Goal: Information Seeking & Learning: Learn about a topic

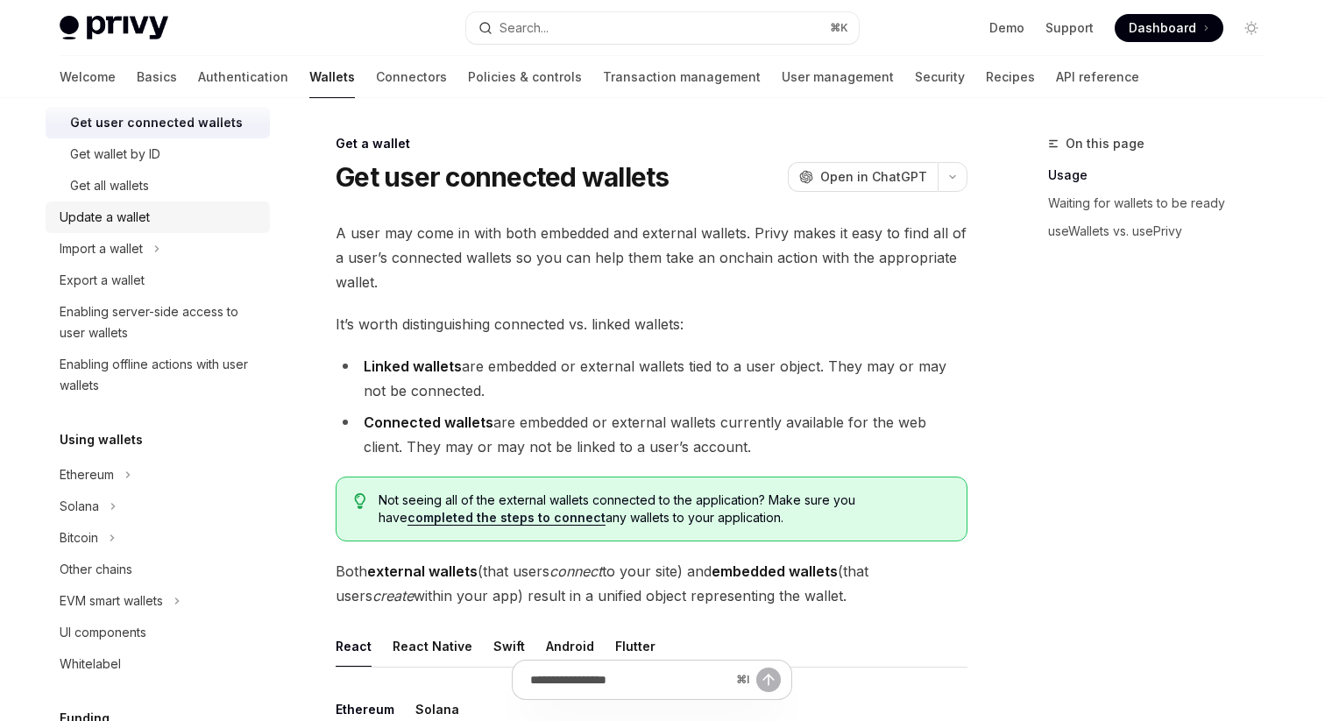
scroll to position [217, 0]
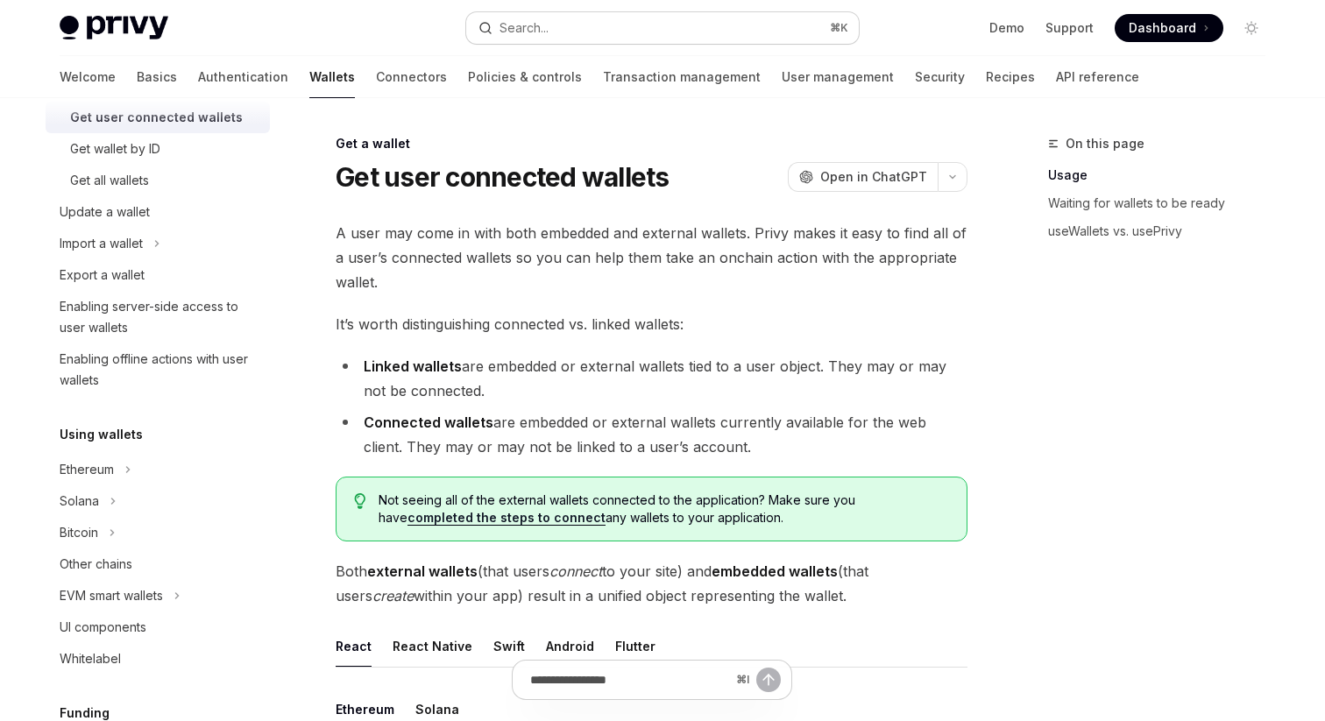
click at [774, 21] on button "Search... ⌘ K" at bounding box center [662, 28] width 392 height 32
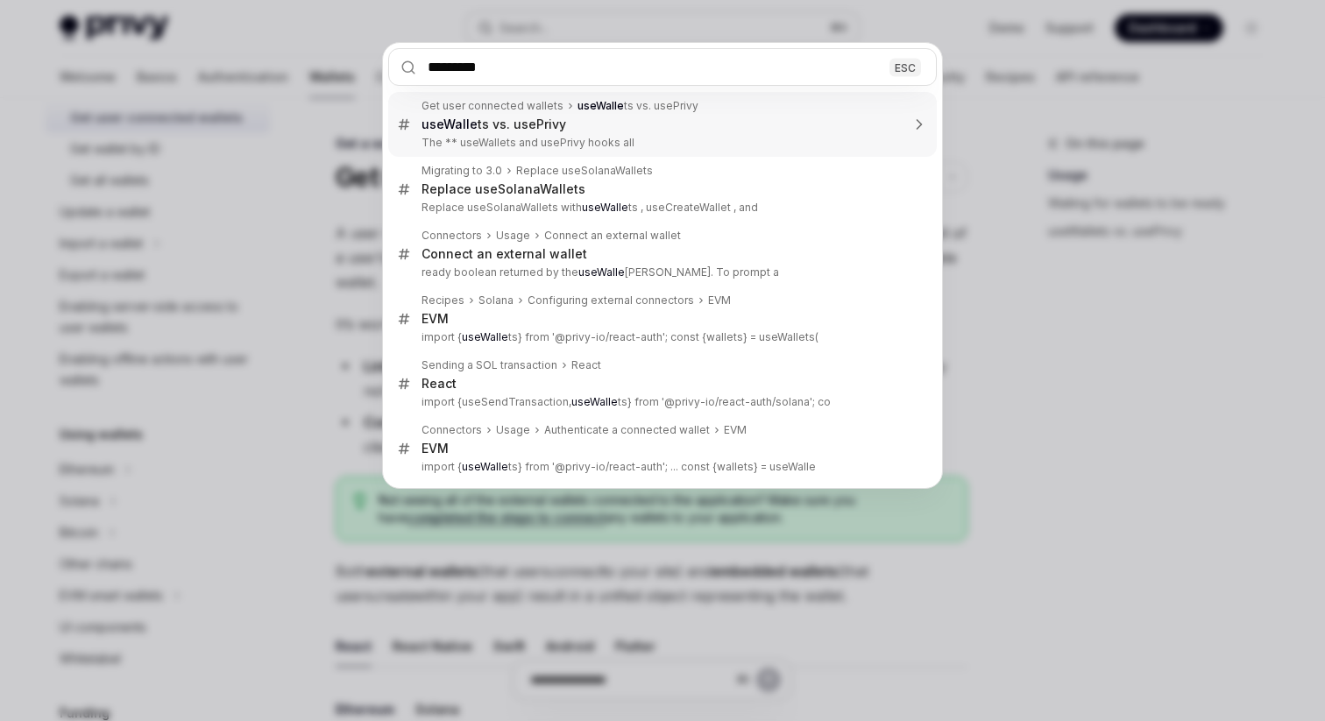
type input "**********"
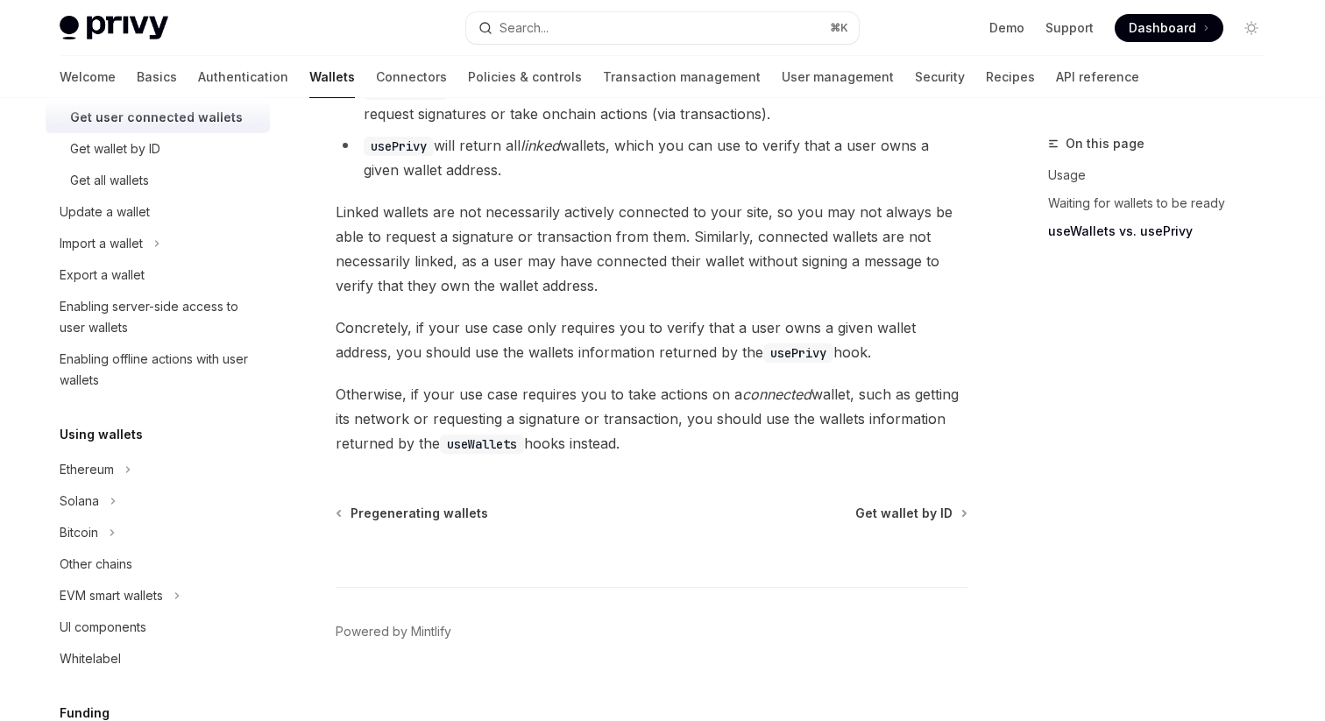
scroll to position [1620, 0]
click at [1078, 26] on link "Support" at bounding box center [1069, 28] width 48 height 18
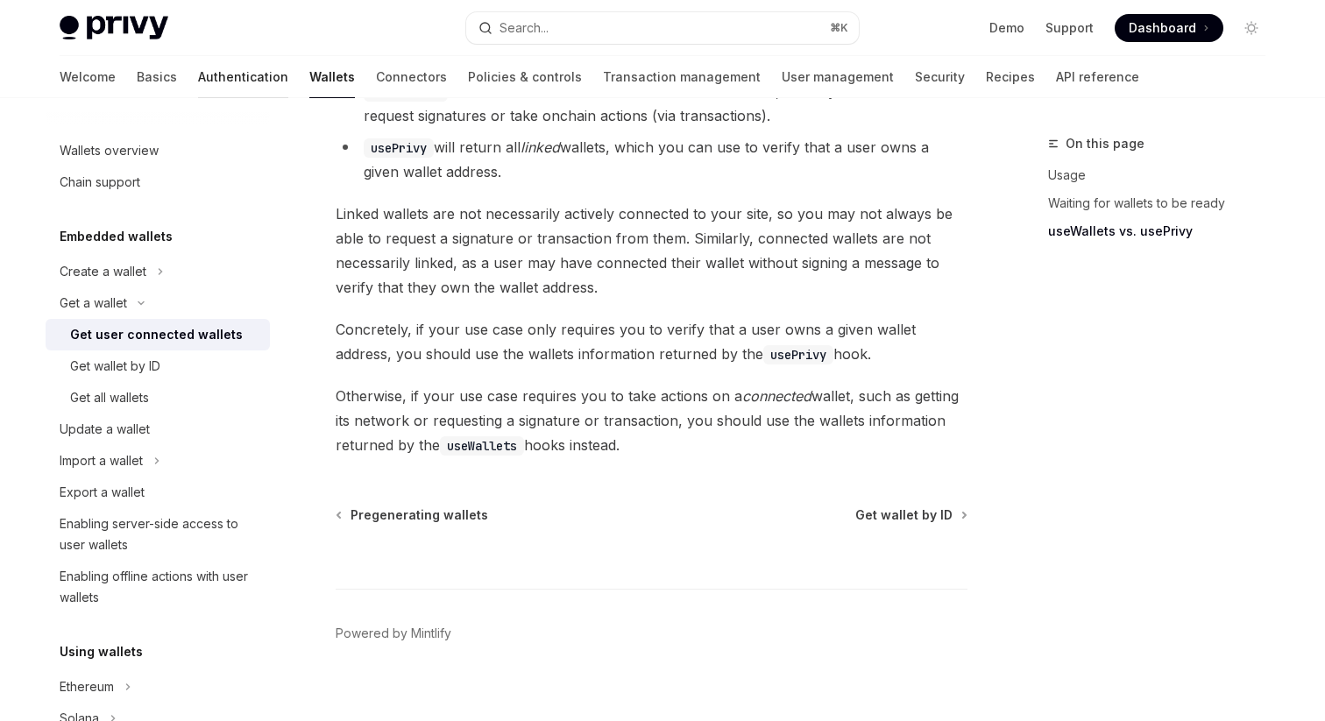
click at [198, 75] on link "Authentication" at bounding box center [243, 77] width 90 height 42
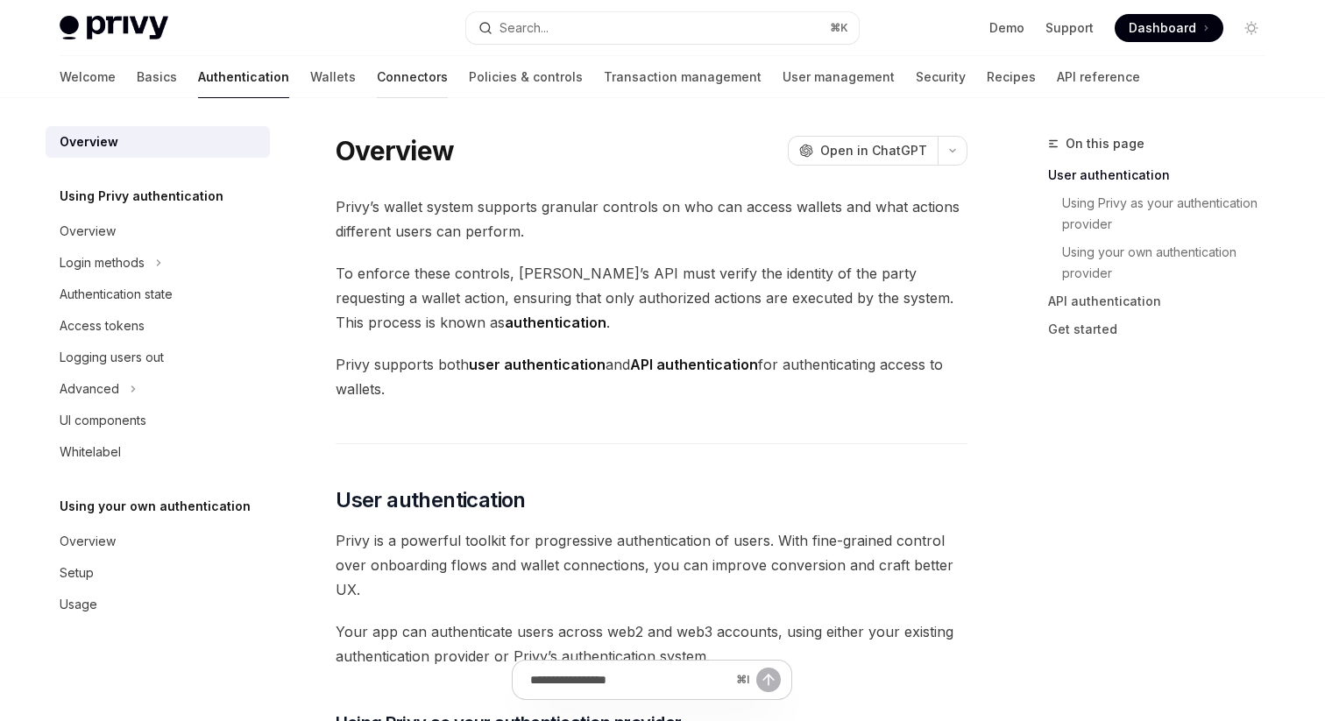
click at [377, 85] on link "Connectors" at bounding box center [412, 77] width 71 height 42
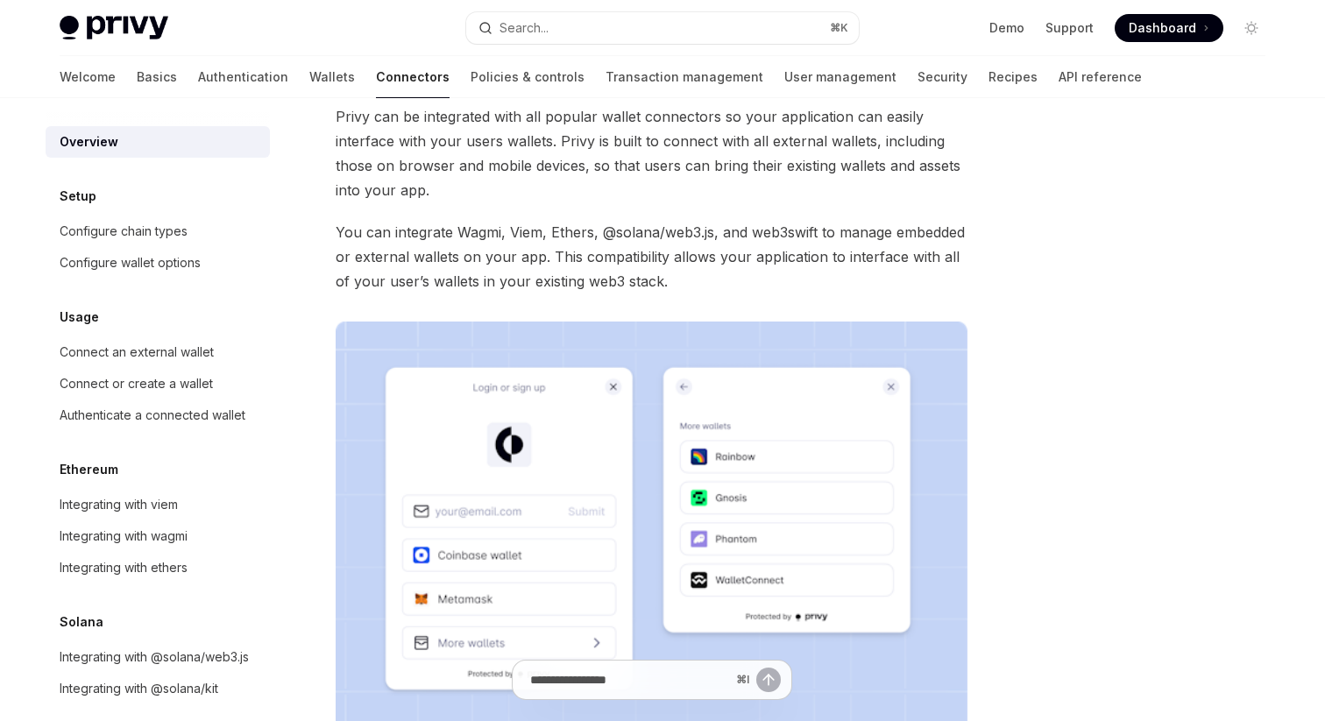
scroll to position [96, 0]
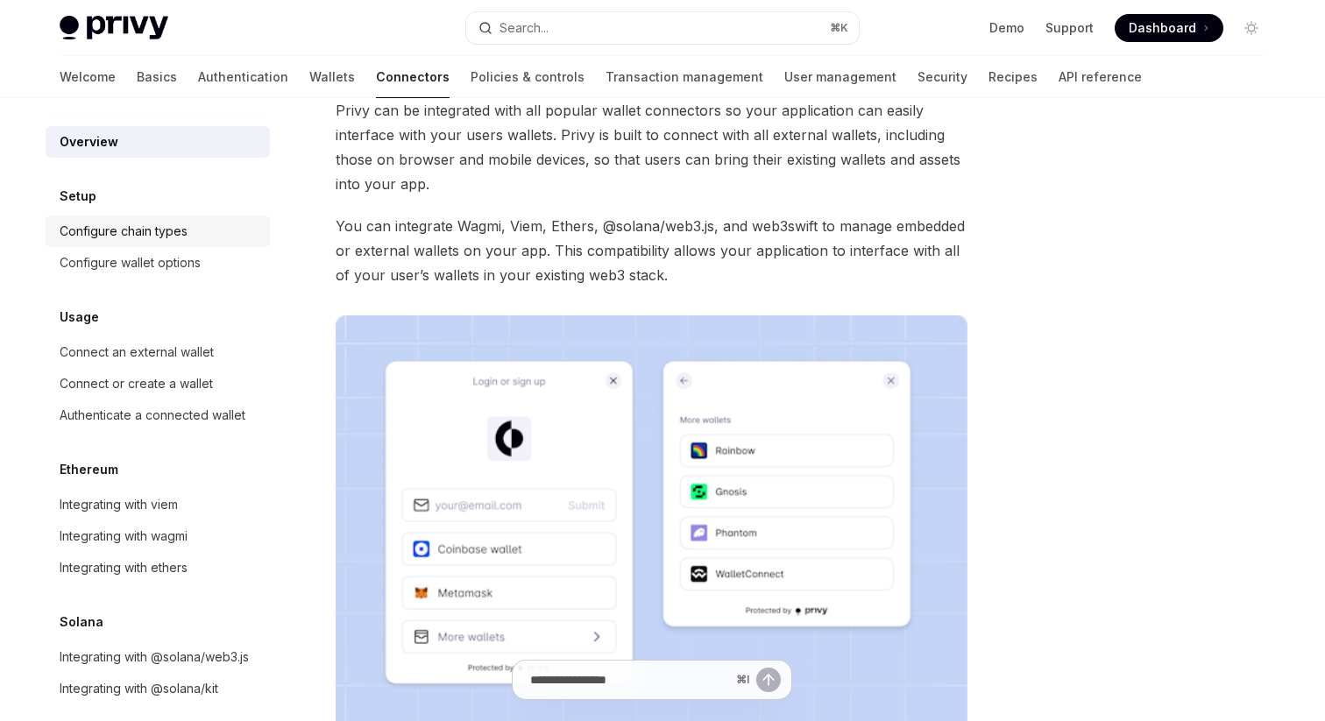
click at [122, 229] on div "Configure chain types" at bounding box center [124, 231] width 128 height 21
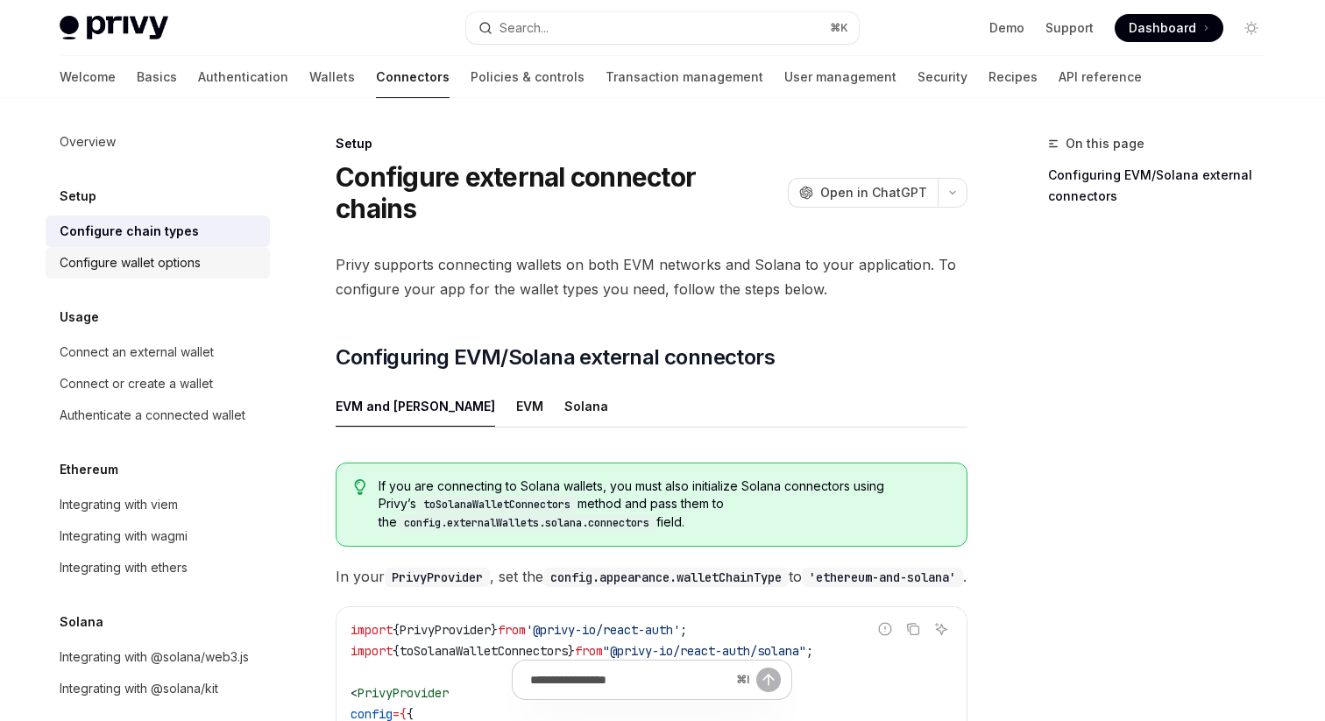
click at [177, 255] on div "Configure wallet options" at bounding box center [130, 262] width 141 height 21
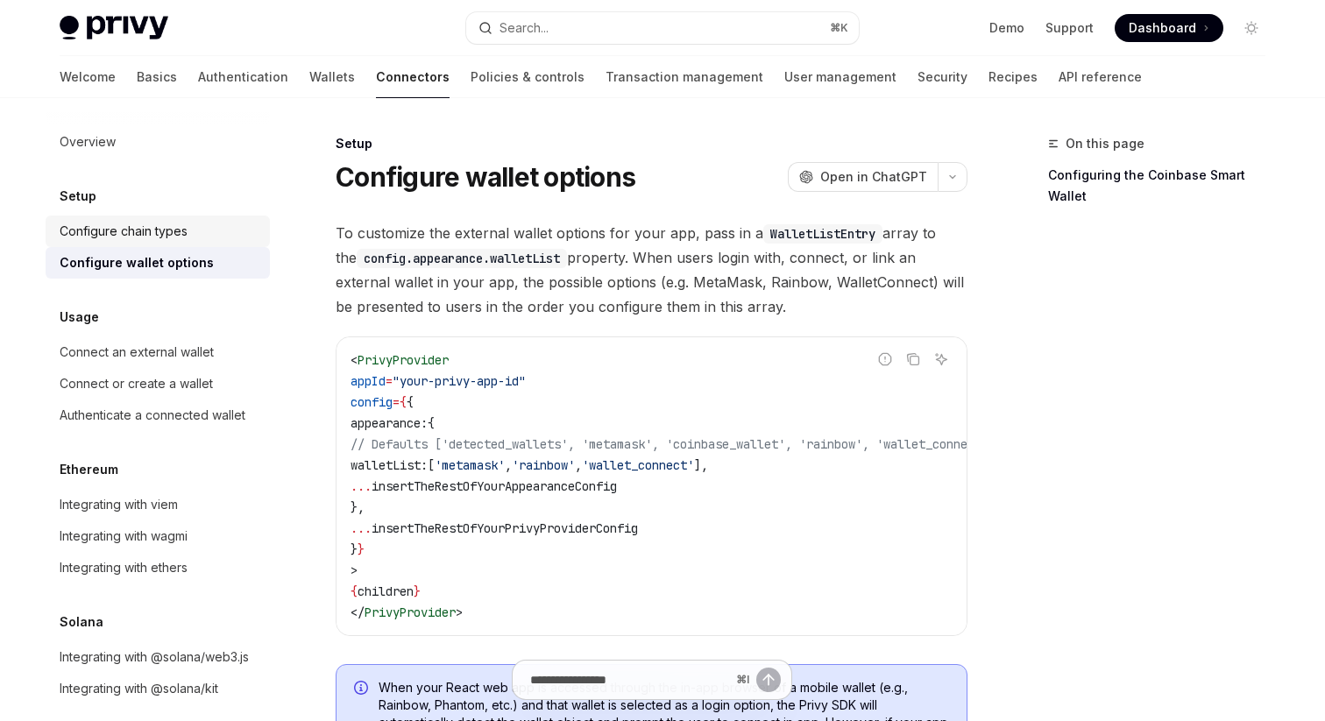
click at [141, 232] on div "Configure chain types" at bounding box center [124, 231] width 128 height 21
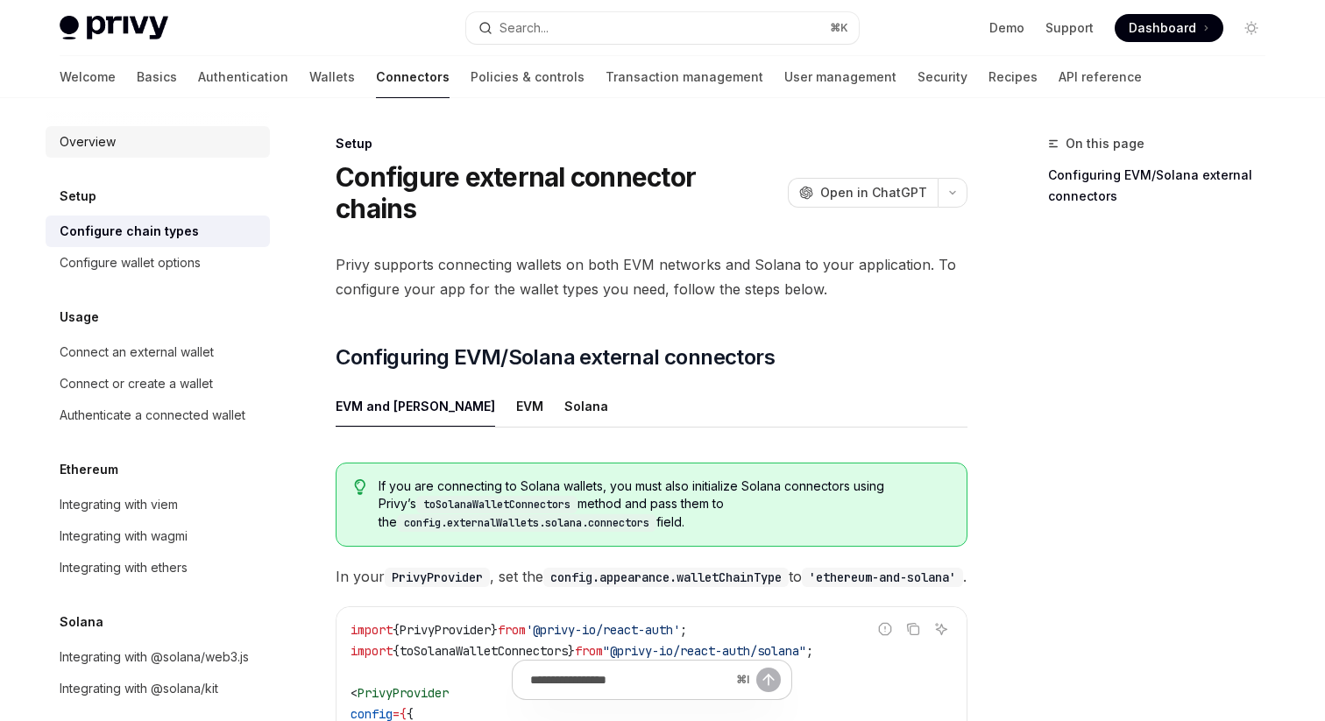
click at [95, 149] on div "Overview" at bounding box center [88, 141] width 56 height 21
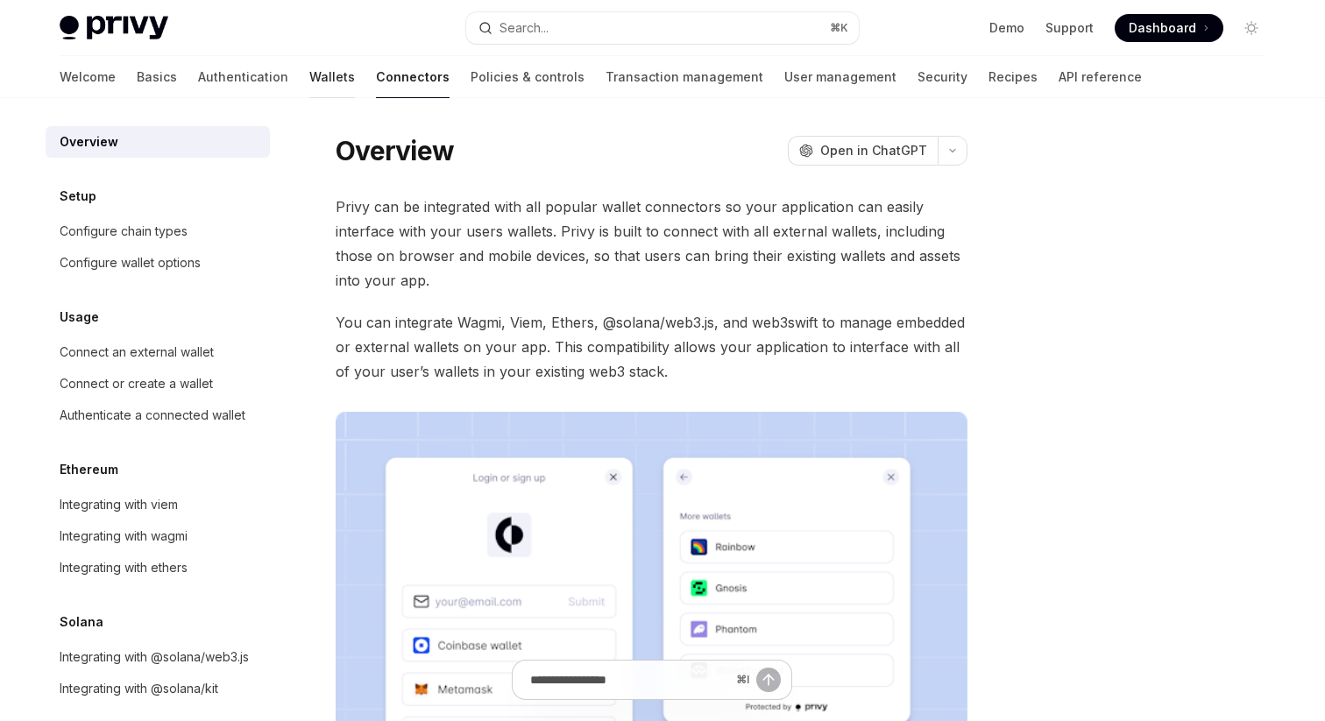
click at [309, 74] on link "Wallets" at bounding box center [332, 77] width 46 height 42
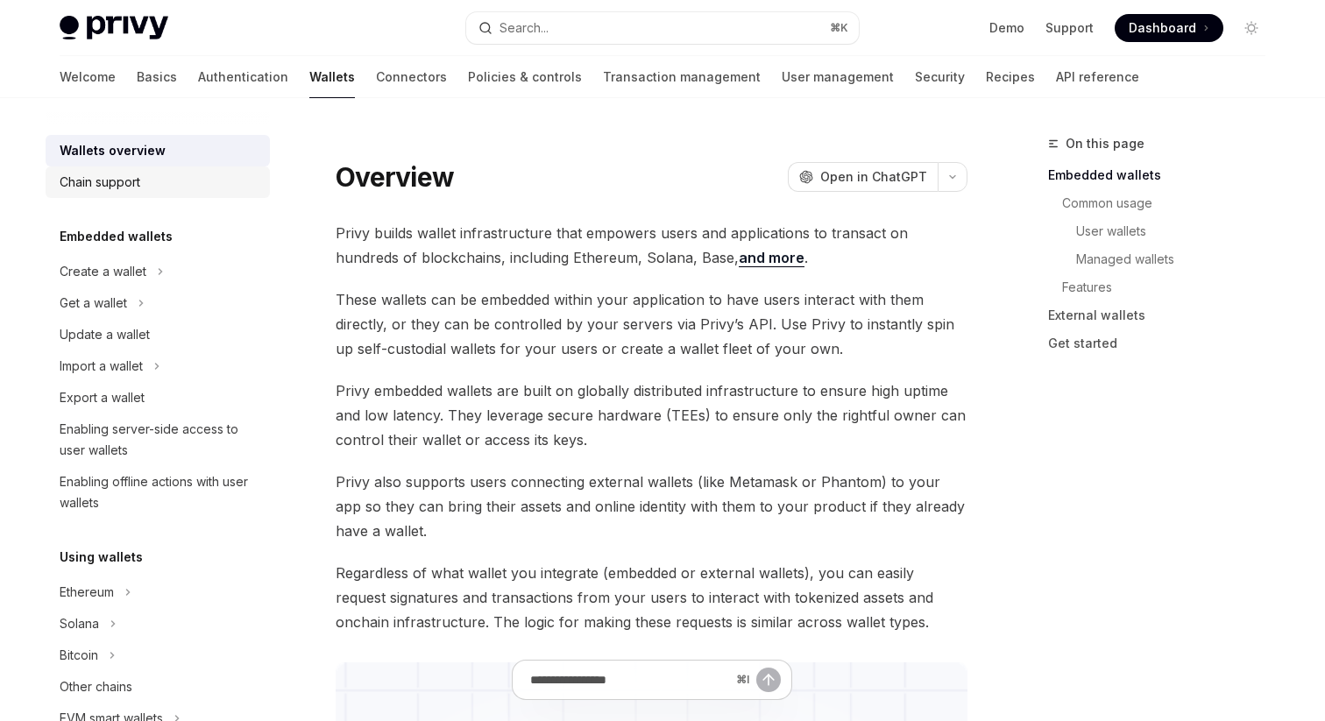
click at [104, 174] on div "Chain support" at bounding box center [100, 182] width 81 height 21
type textarea "*"
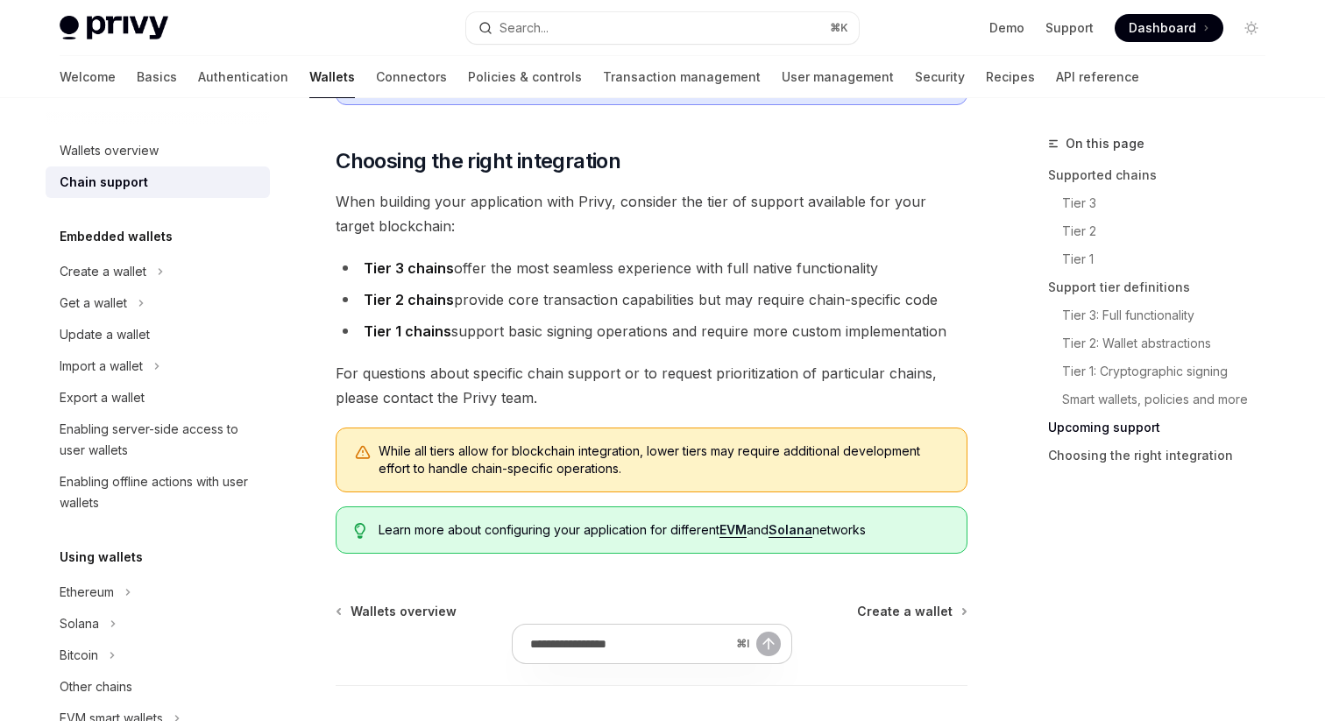
scroll to position [2174, 0]
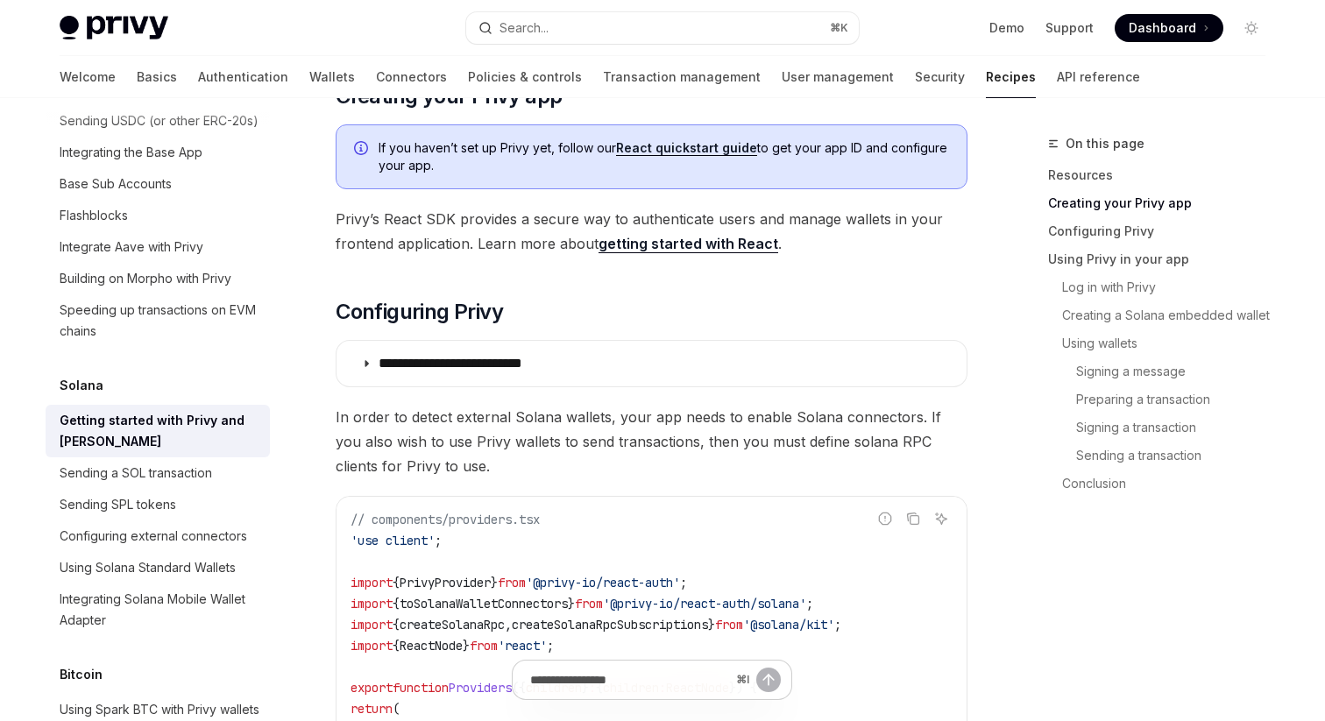
scroll to position [514, 0]
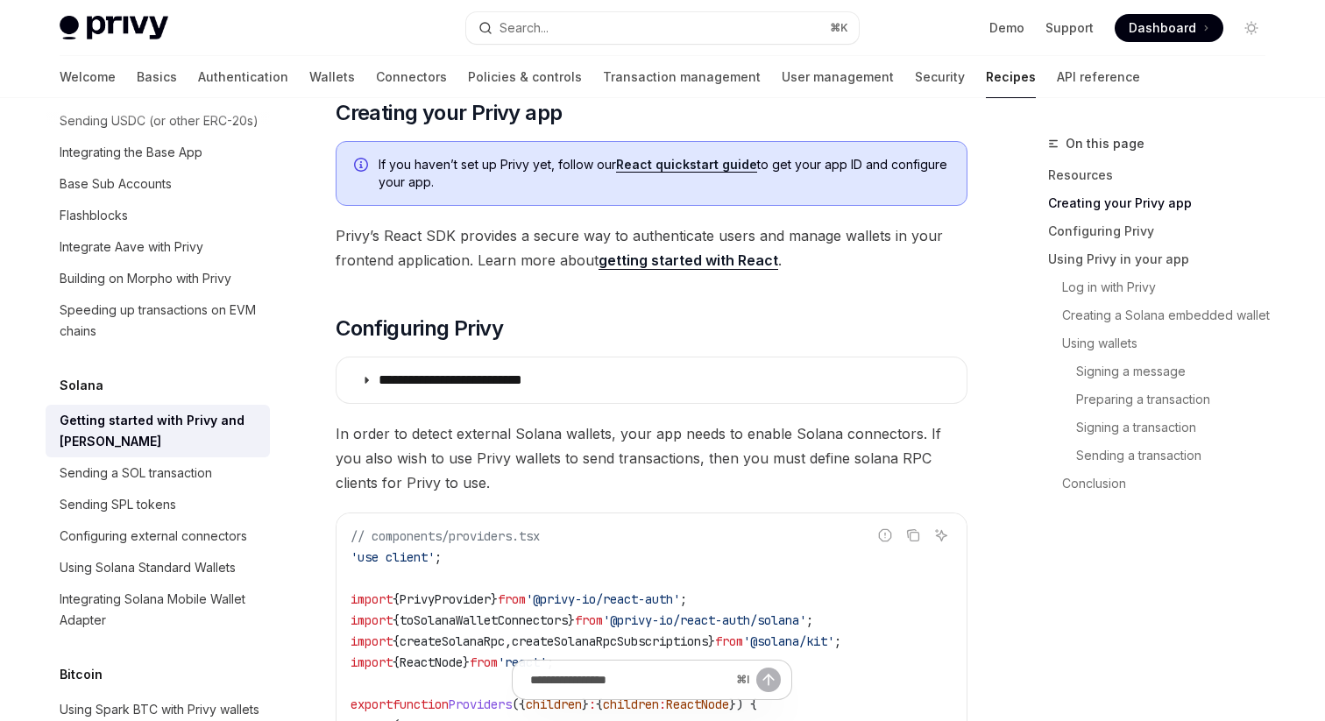
click at [694, 163] on link "React quickstart guide" at bounding box center [686, 165] width 141 height 16
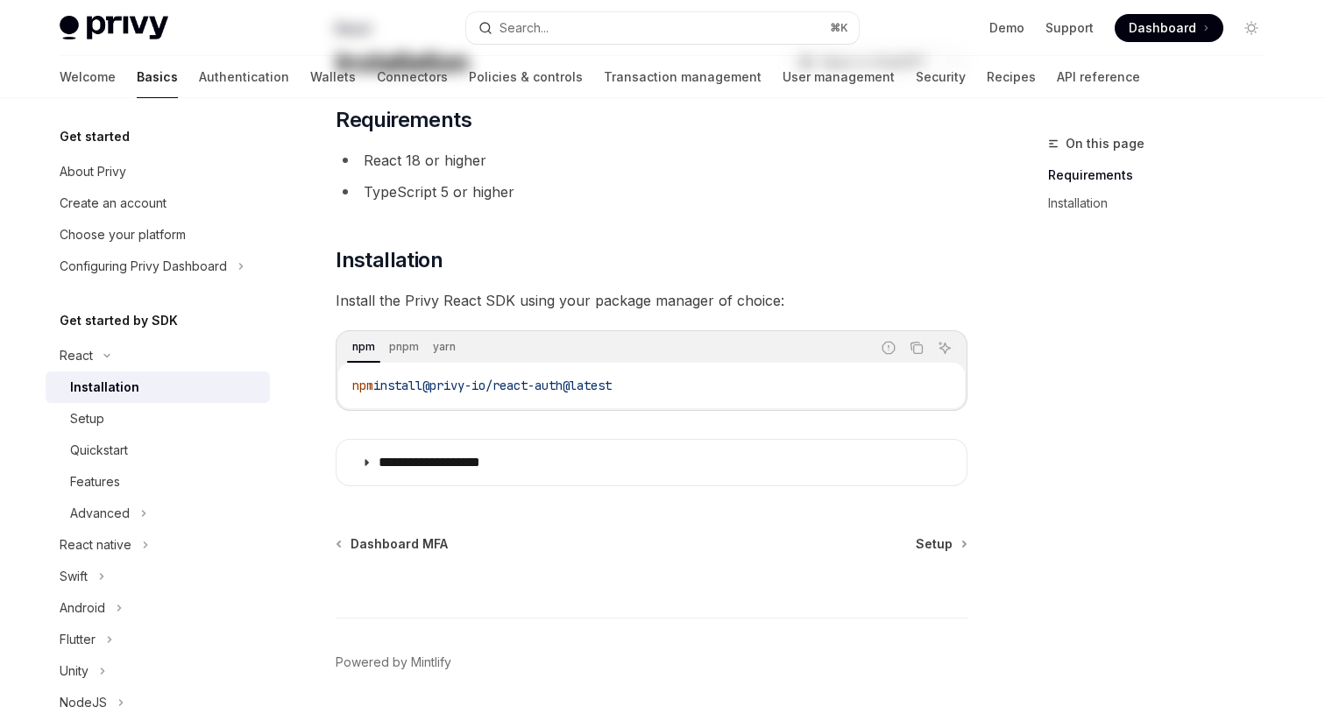
scroll to position [163, 0]
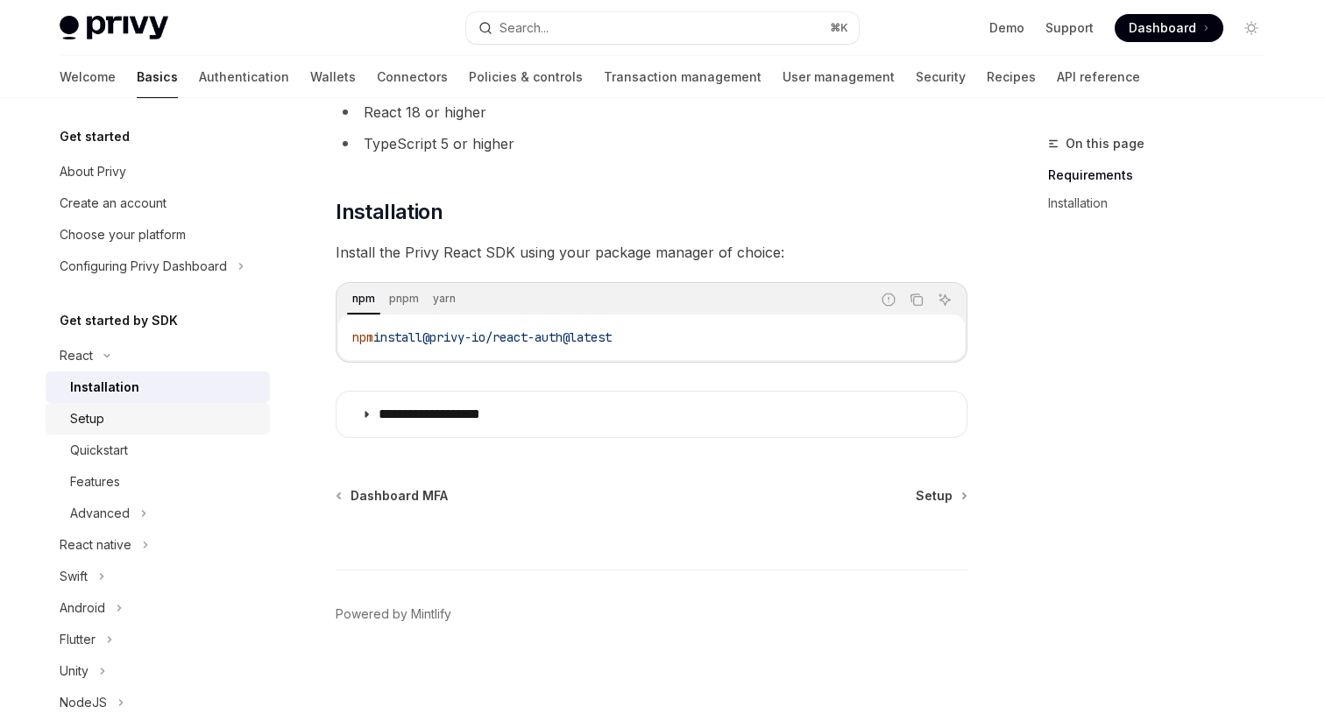
click at [157, 420] on div "Setup" at bounding box center [164, 418] width 189 height 21
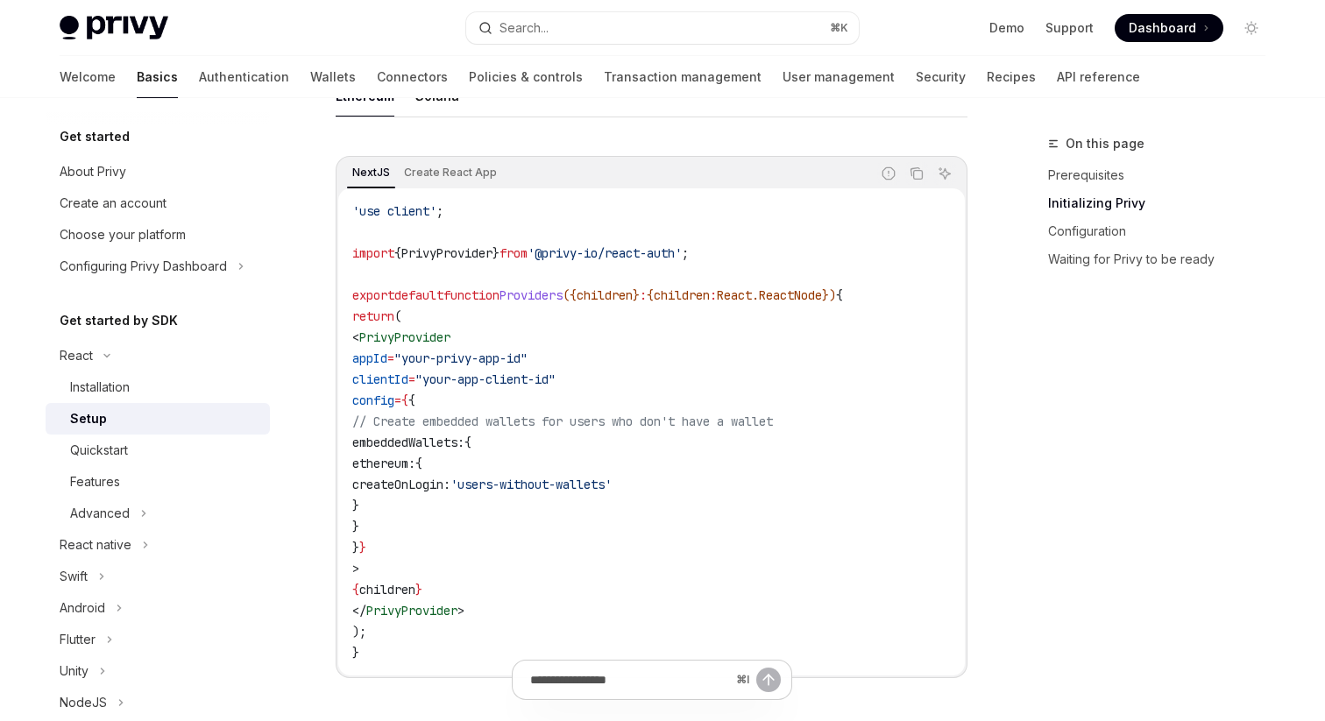
scroll to position [559, 0]
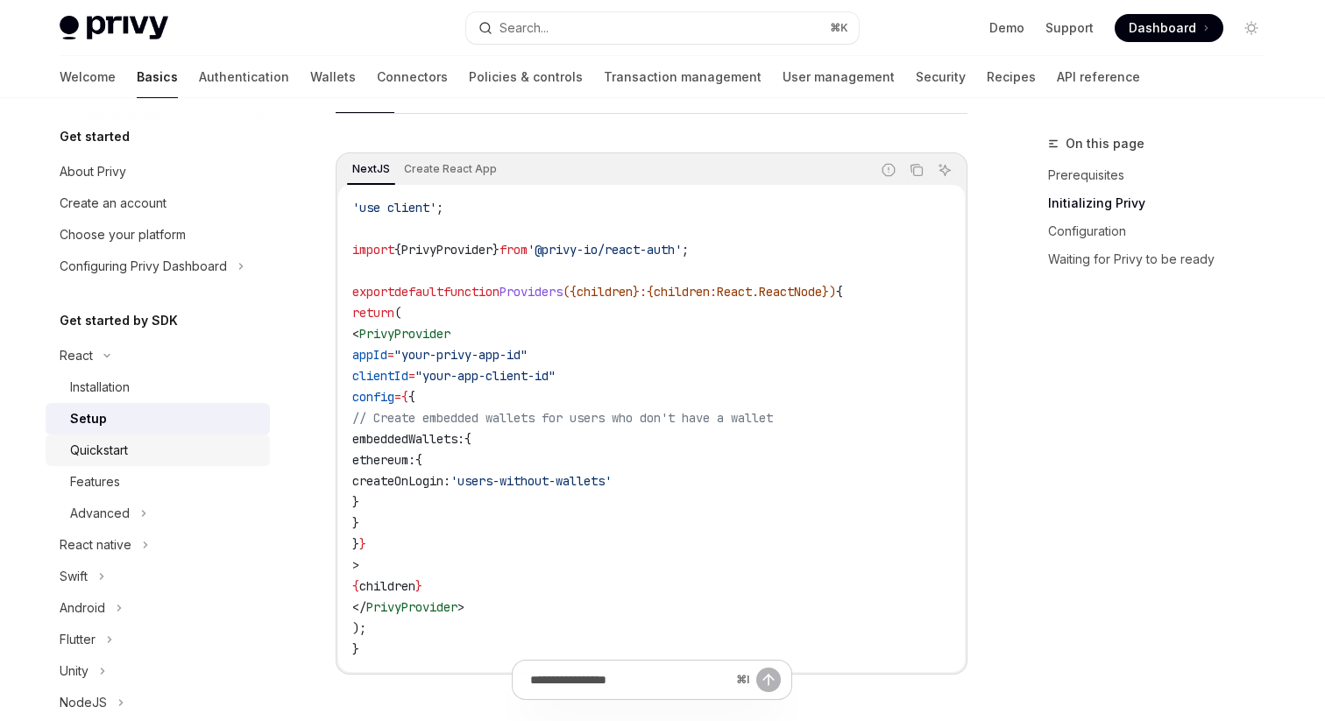
click at [167, 442] on div "Quickstart" at bounding box center [164, 450] width 189 height 21
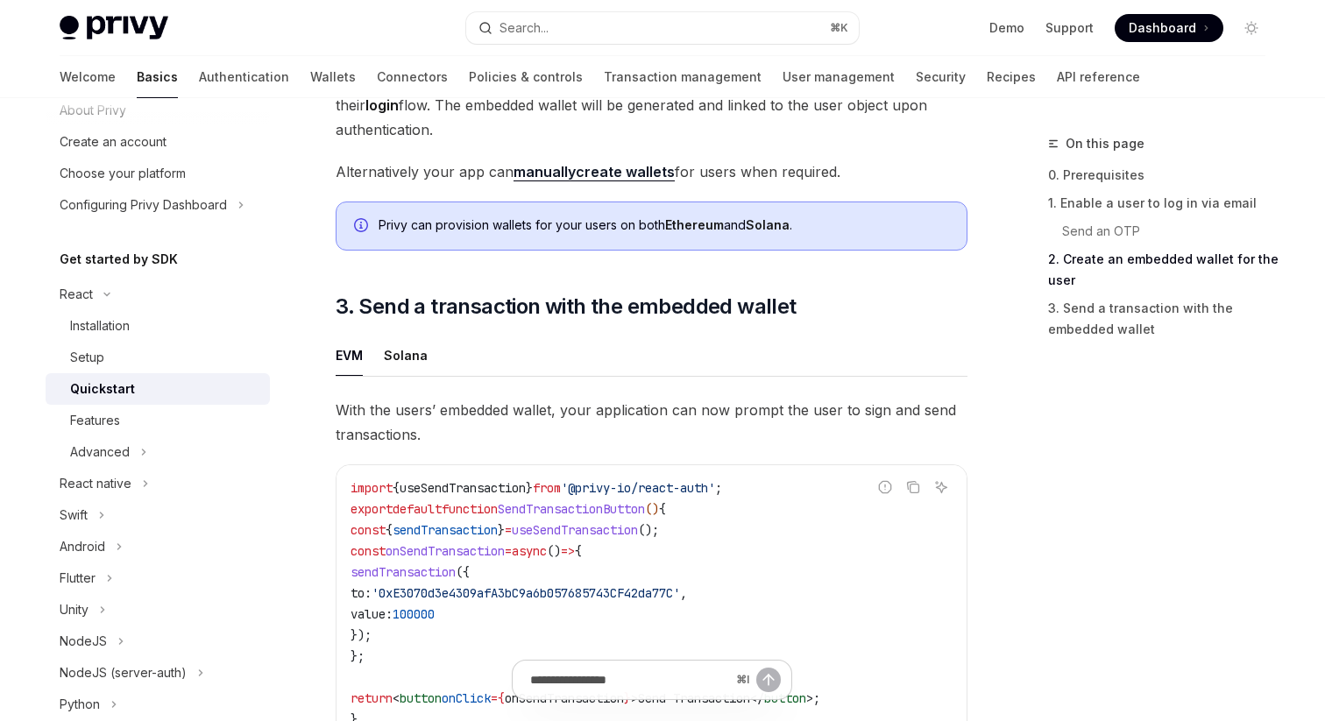
scroll to position [1283, 0]
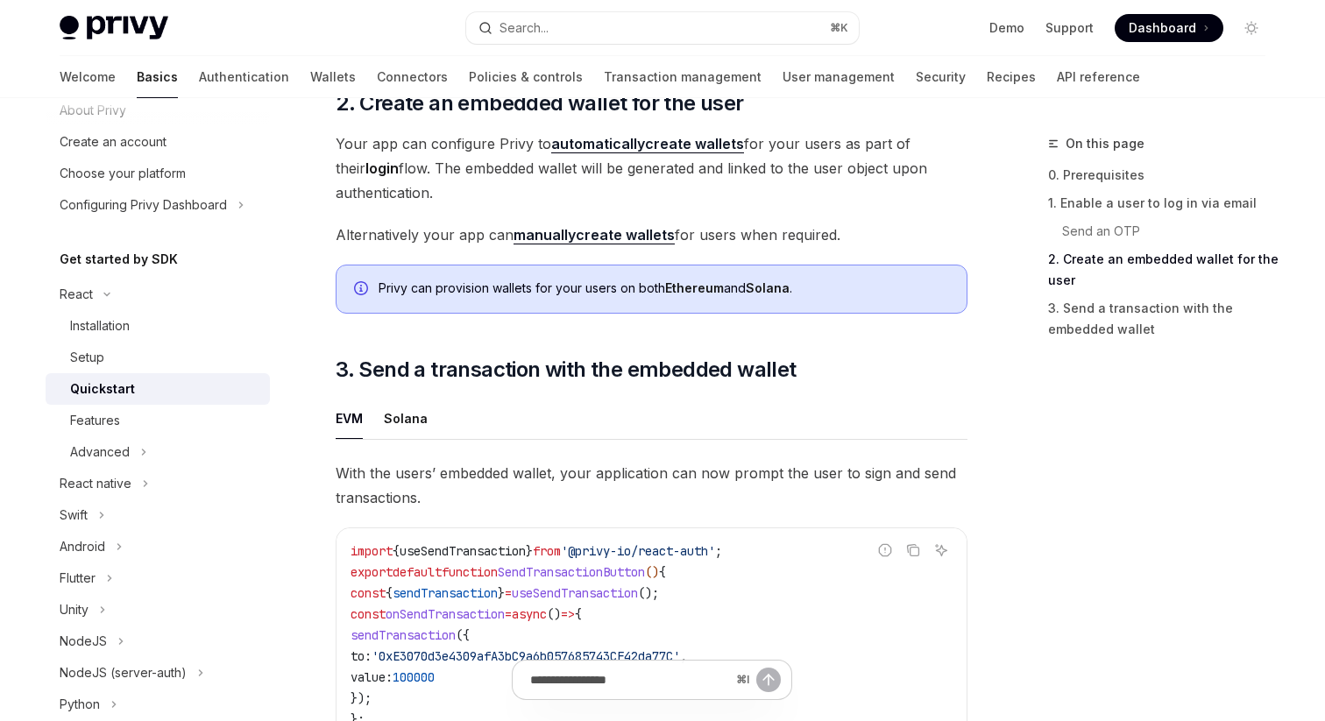
click at [619, 152] on strong "automatically" at bounding box center [598, 144] width 94 height 18
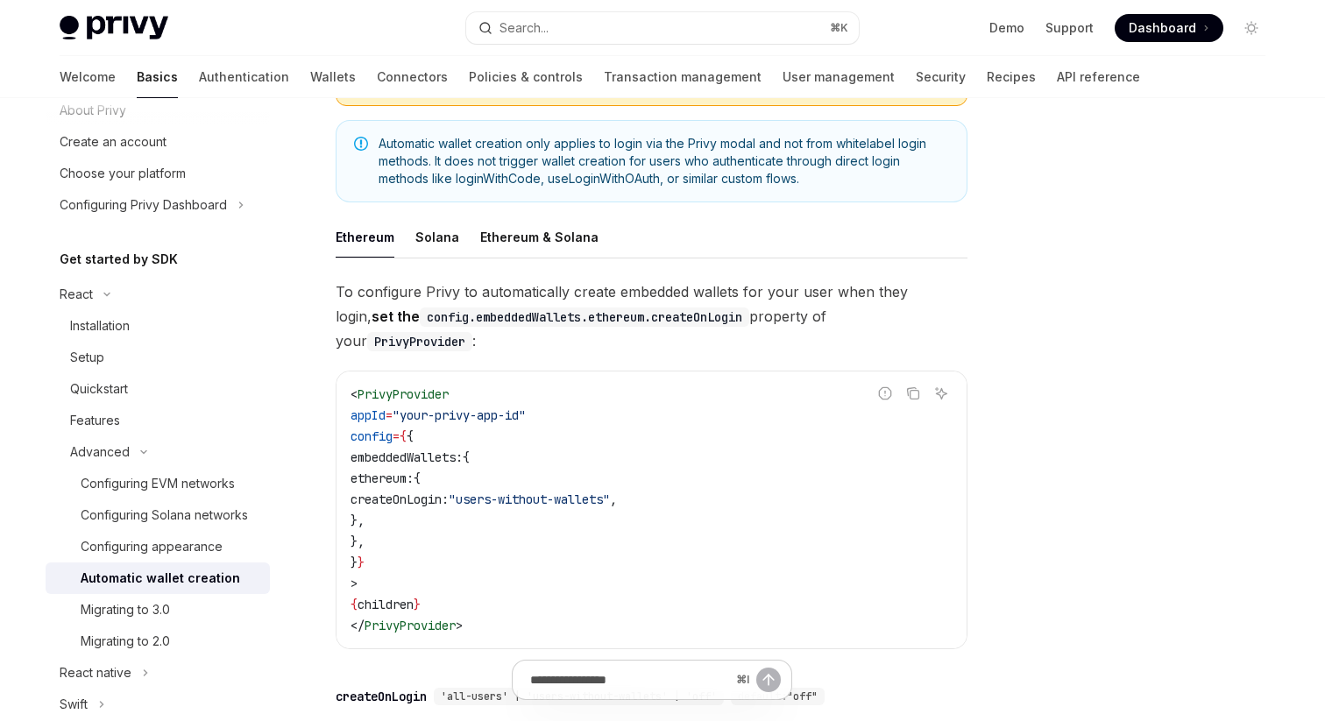
scroll to position [329, 0]
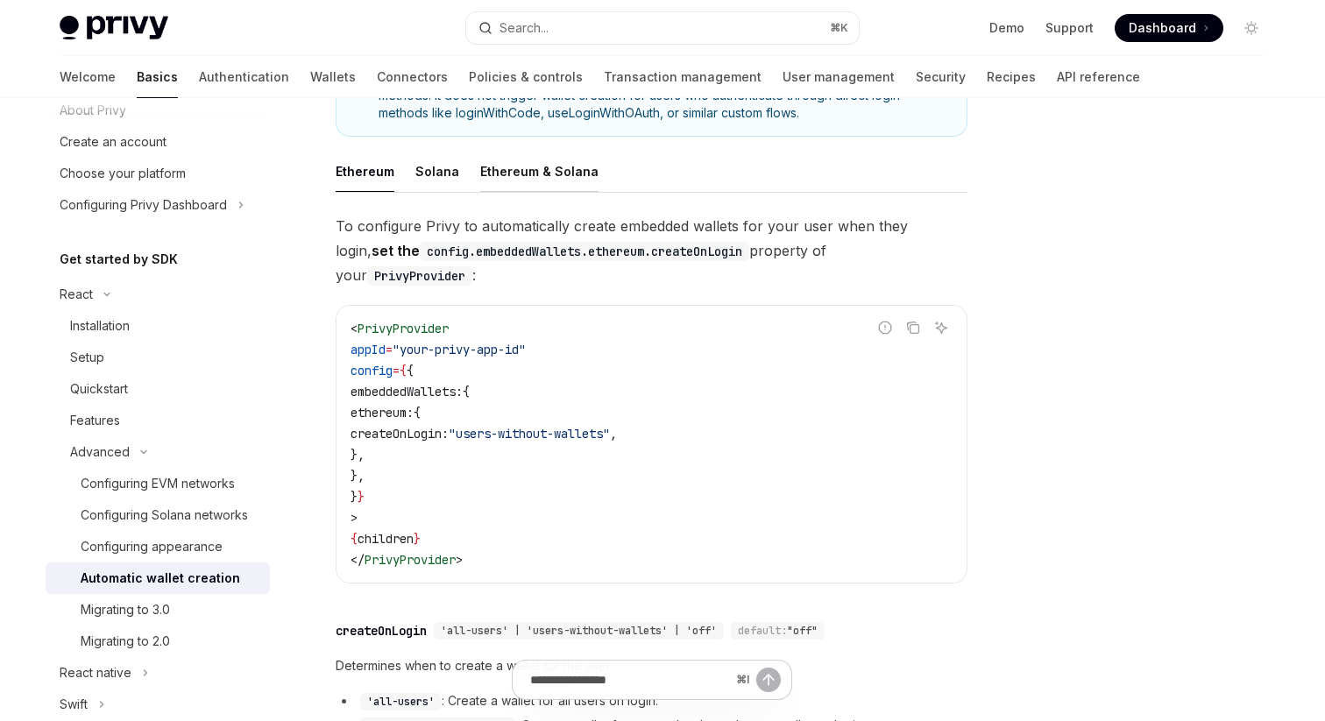
click at [519, 168] on div "Ethereum & Solana" at bounding box center [539, 171] width 118 height 41
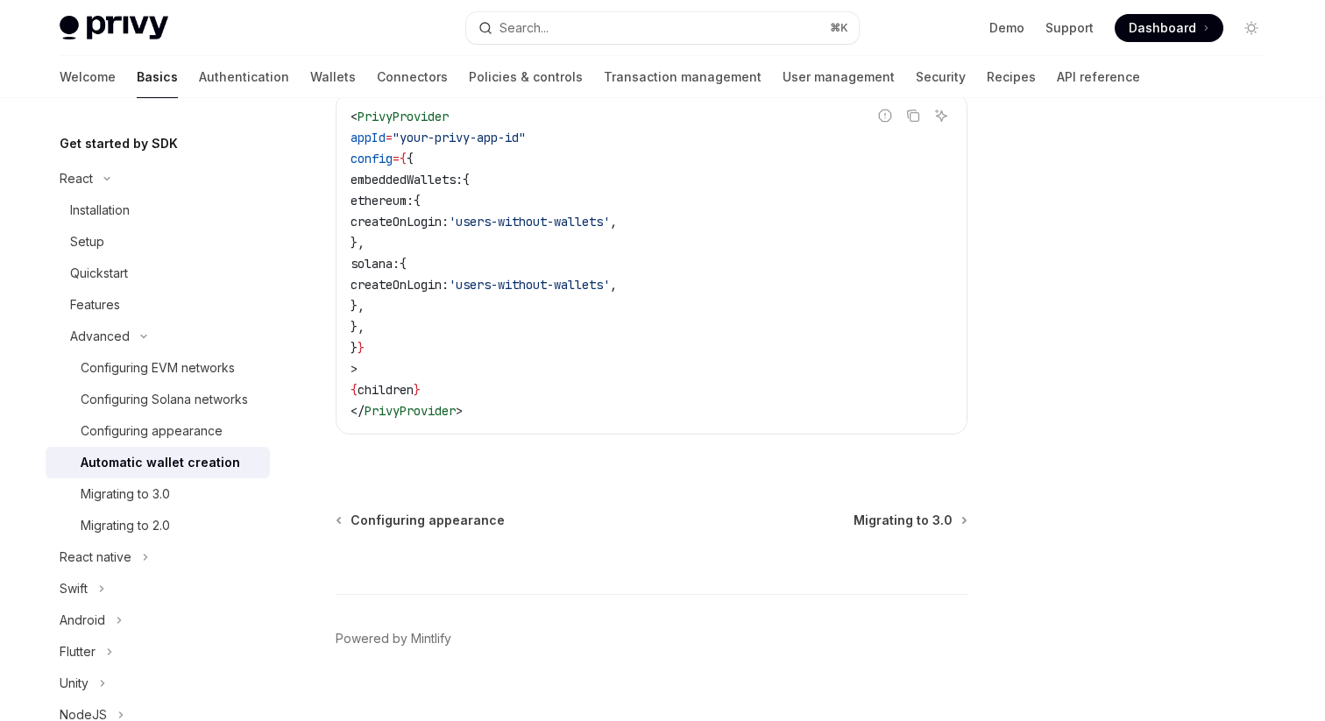
scroll to position [205, 0]
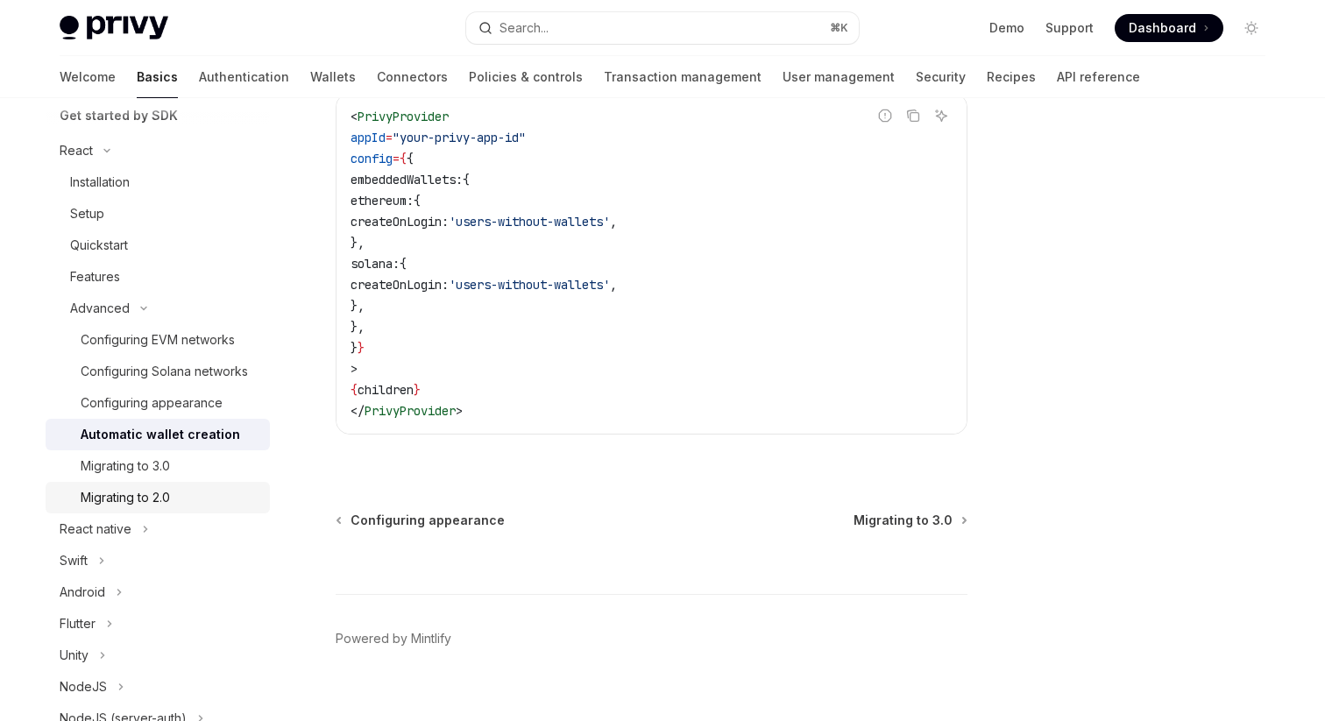
click at [184, 494] on div "Migrating to 2.0" at bounding box center [170, 497] width 179 height 21
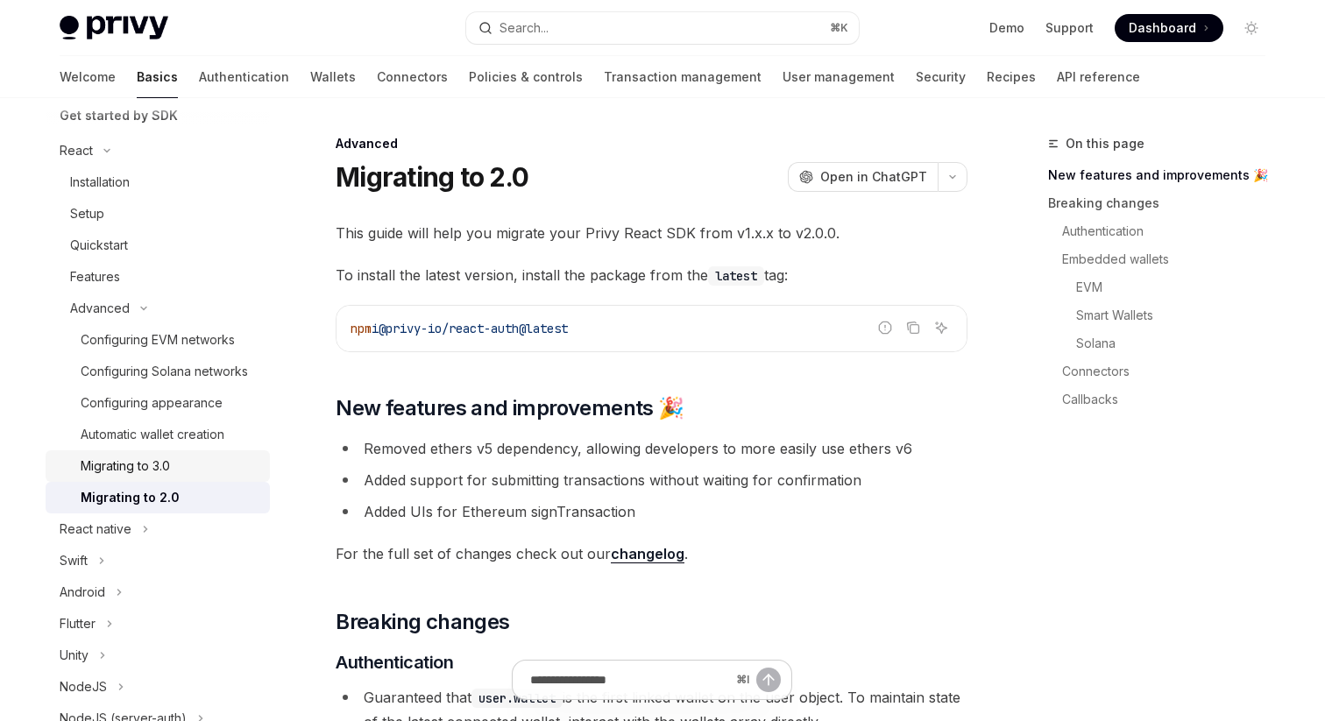
click at [173, 462] on div "Migrating to 3.0" at bounding box center [170, 466] width 179 height 21
type textarea "*"
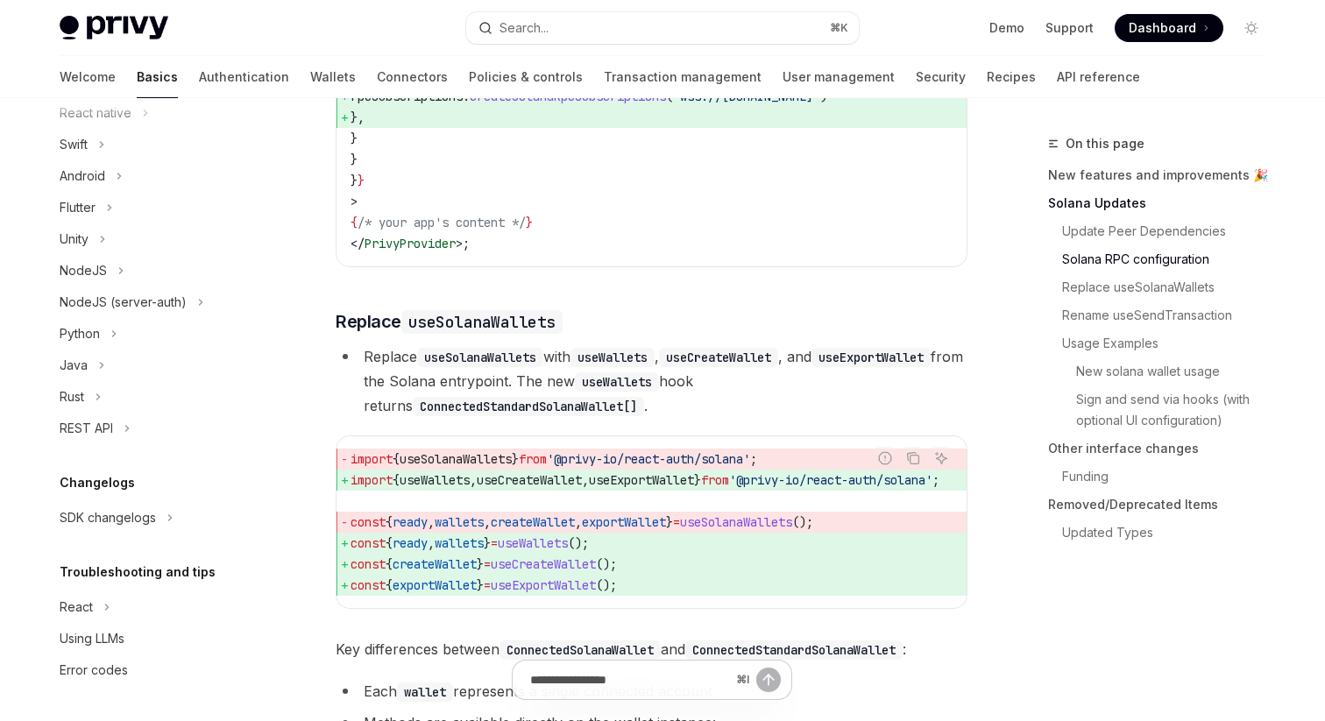
scroll to position [1374, 0]
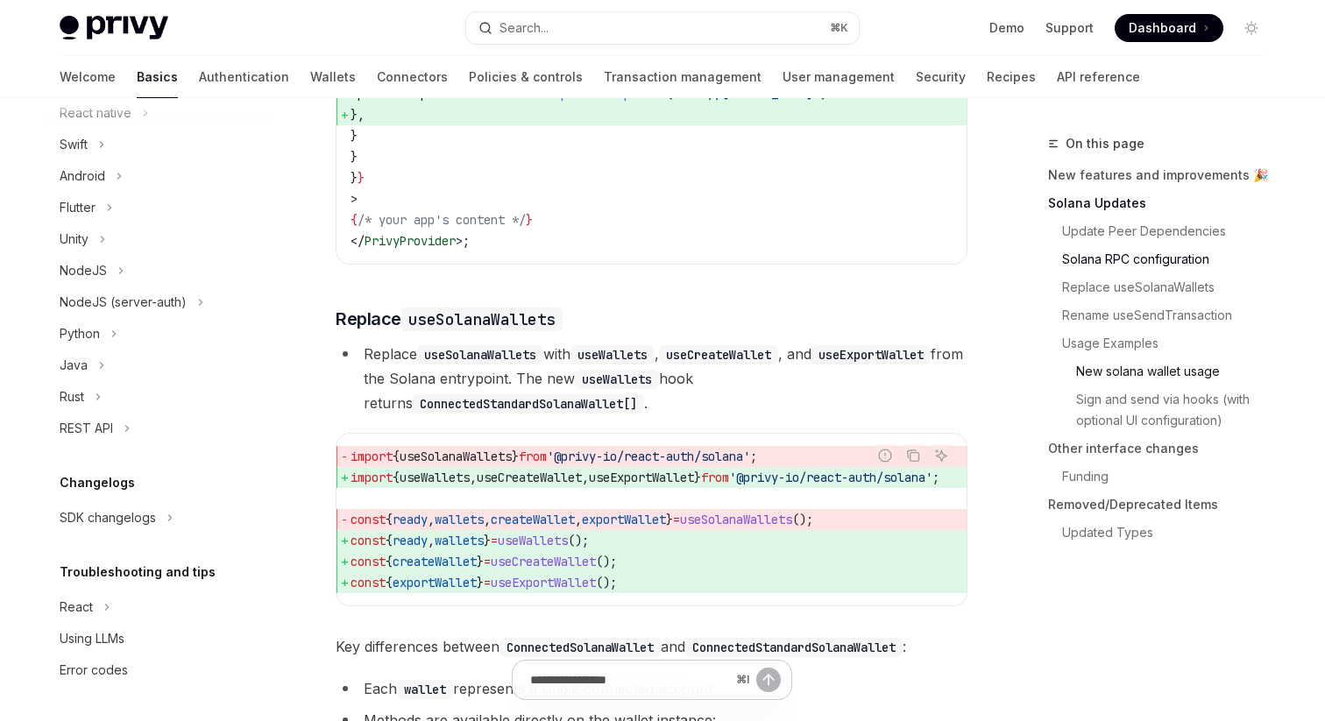
click at [1112, 372] on link "New solana wallet usage" at bounding box center [1163, 371] width 231 height 28
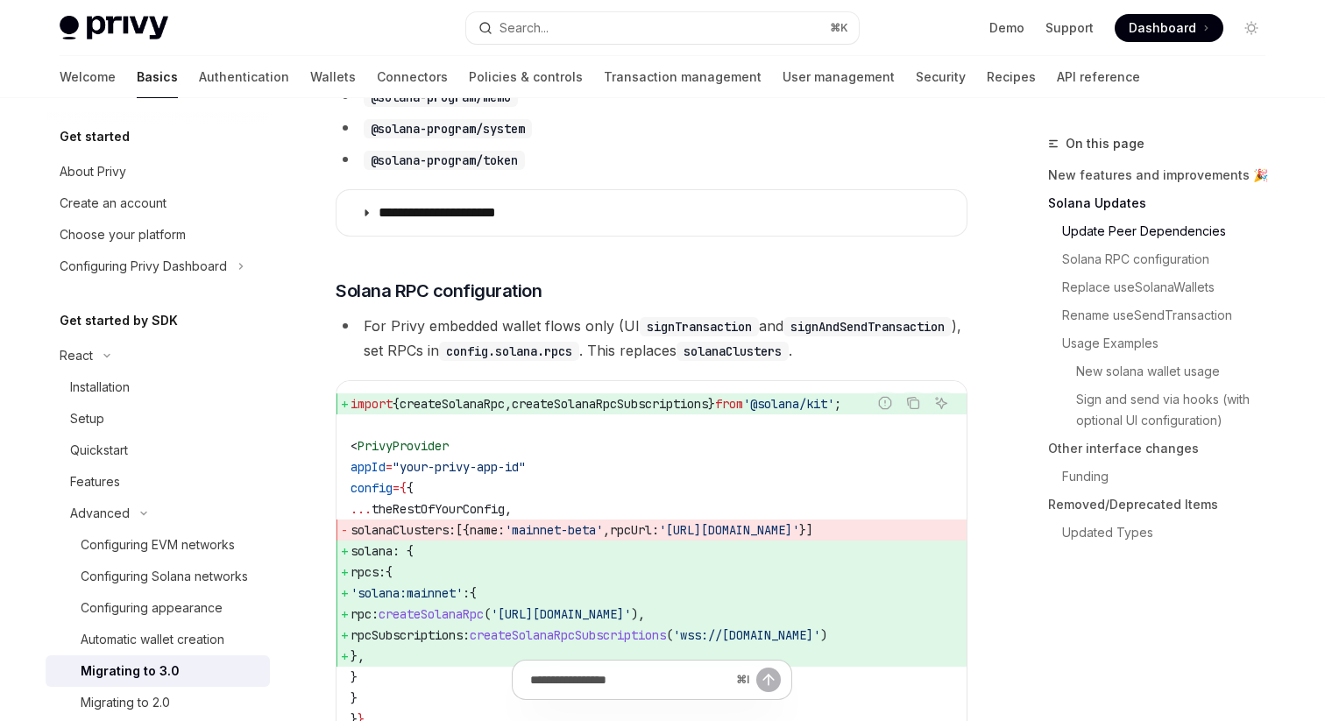
scroll to position [564, 0]
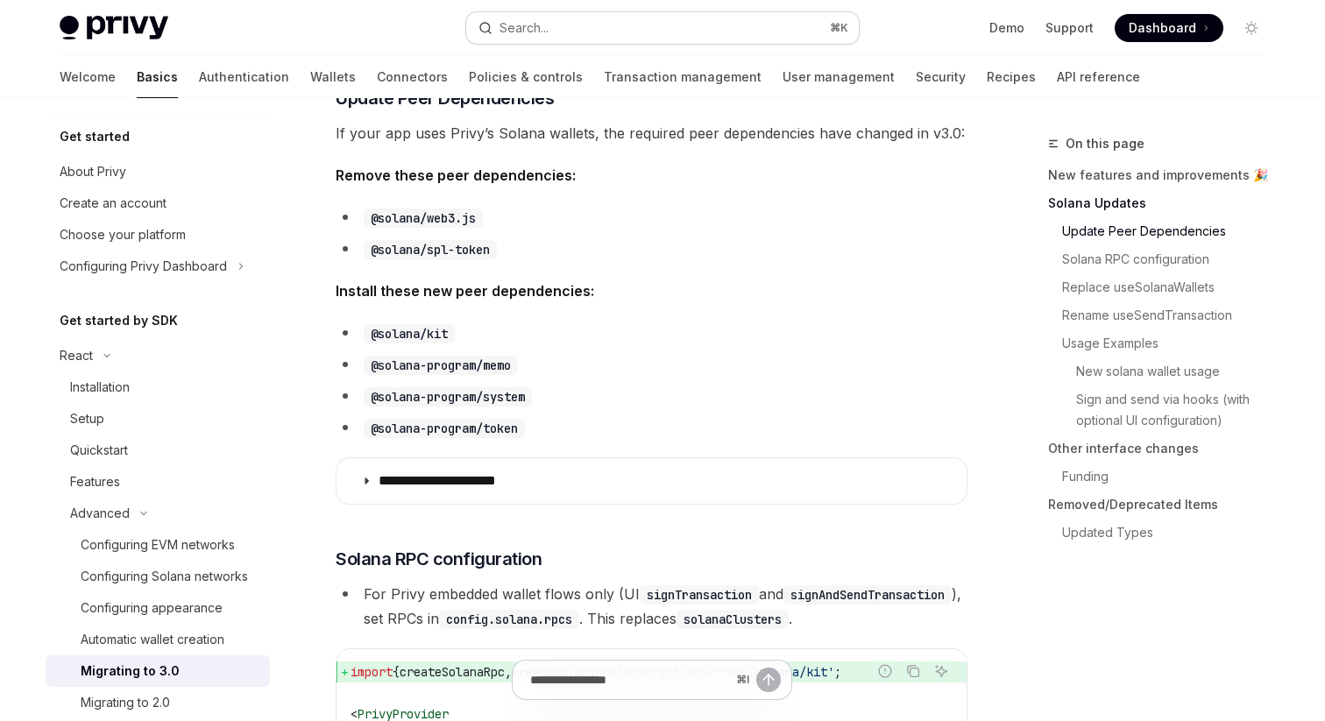
click at [639, 32] on button "Search... ⌘ K" at bounding box center [662, 28] width 392 height 32
